Goal: Find specific page/section: Find specific page/section

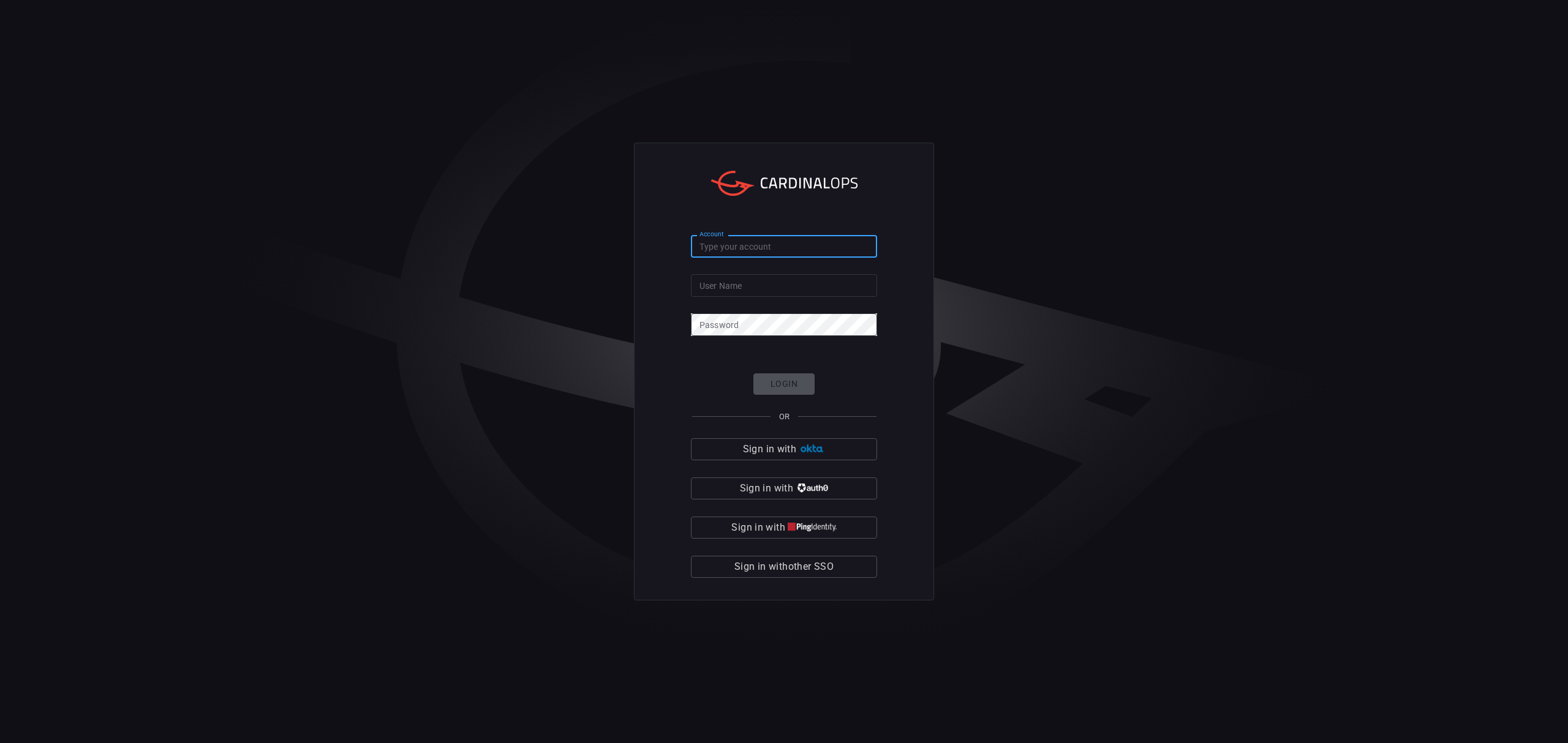
click at [760, 242] on input "Account" at bounding box center [784, 246] width 186 height 22
type input "banner-health"
type input "[PERSON_NAME][EMAIL_ADDRESS][PERSON_NAME][DOMAIN_NAME]"
click button "Login" at bounding box center [784, 384] width 61 height 21
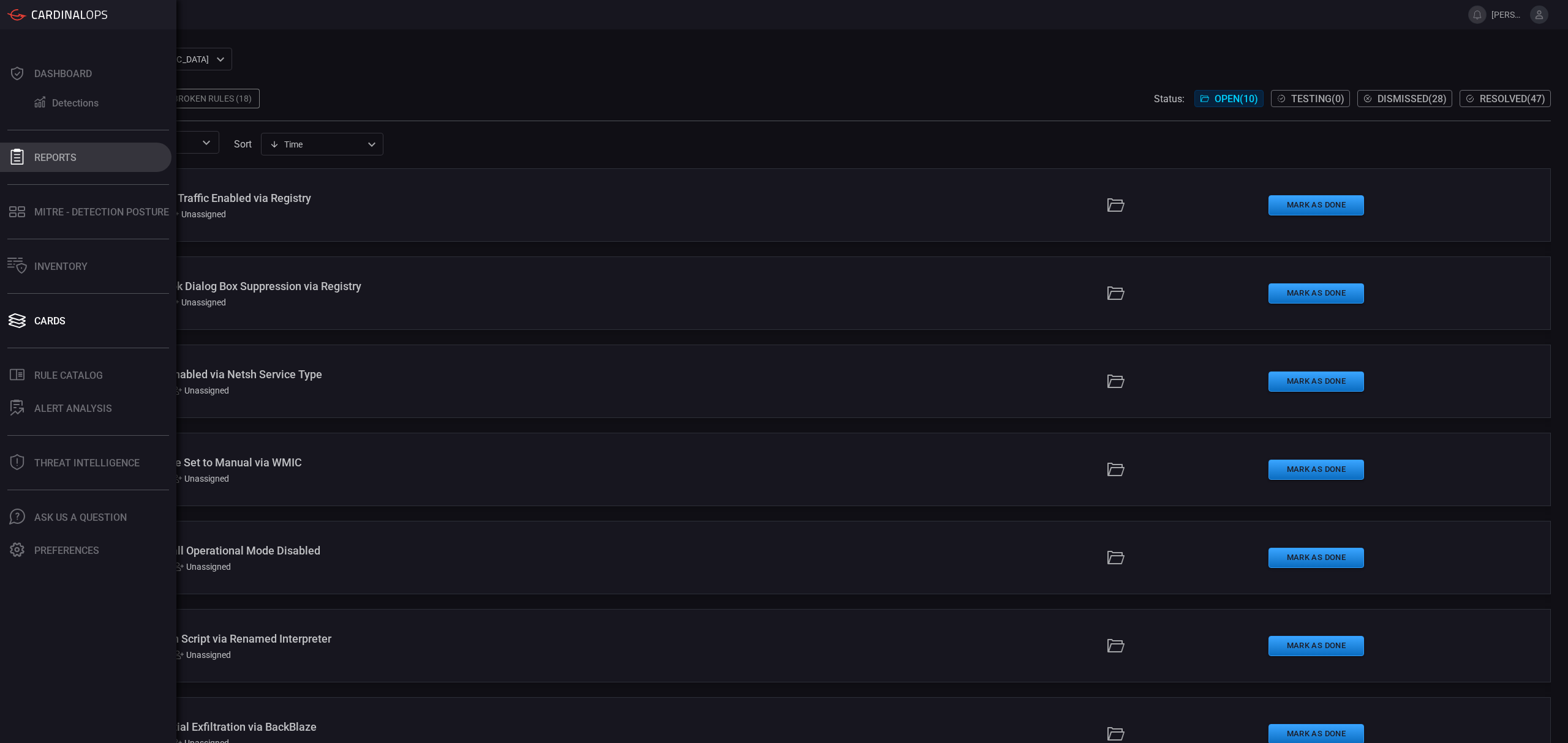
click at [63, 157] on div "Reports" at bounding box center [55, 158] width 42 height 12
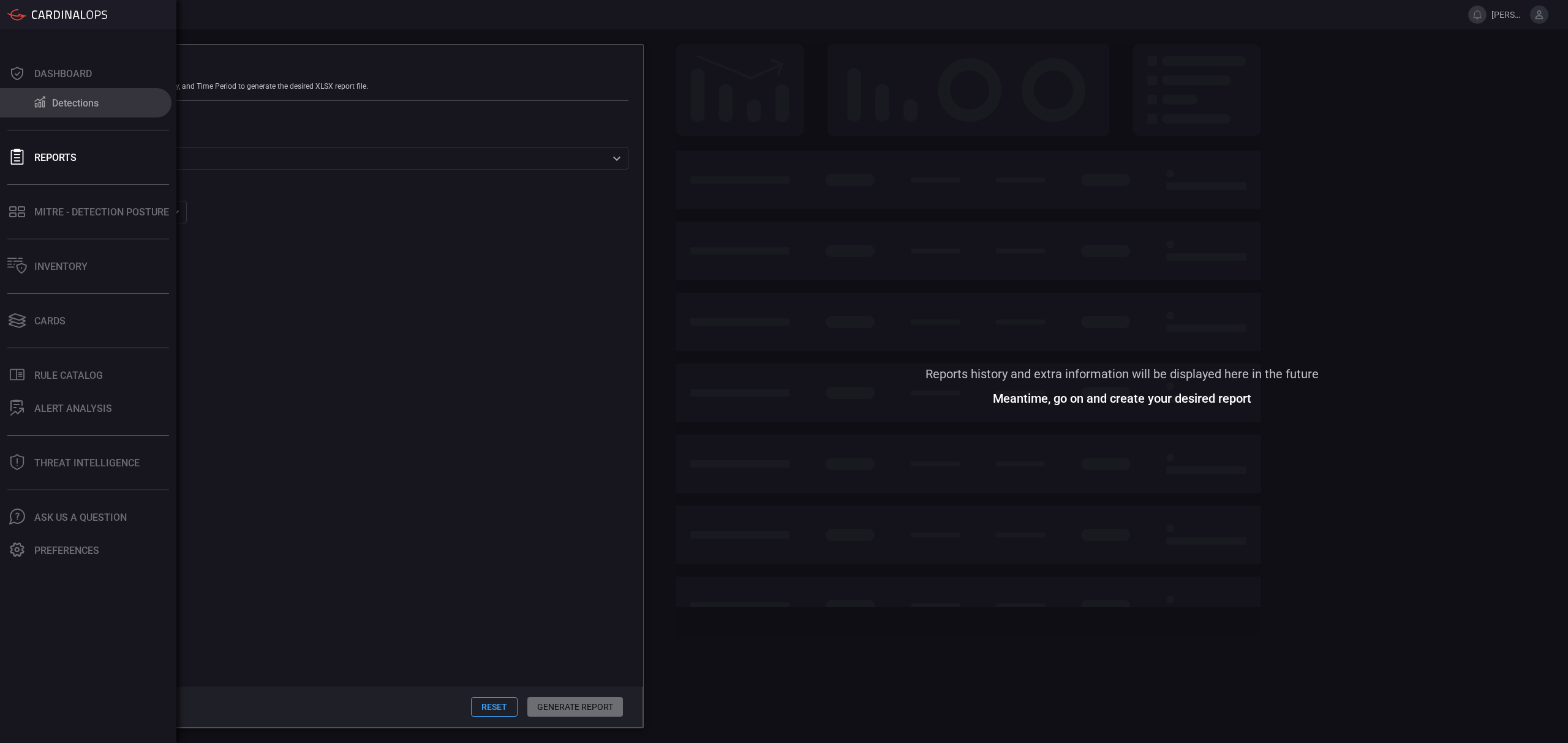
click at [80, 98] on div "Detections" at bounding box center [75, 104] width 47 height 12
